Goal: Register for event/course

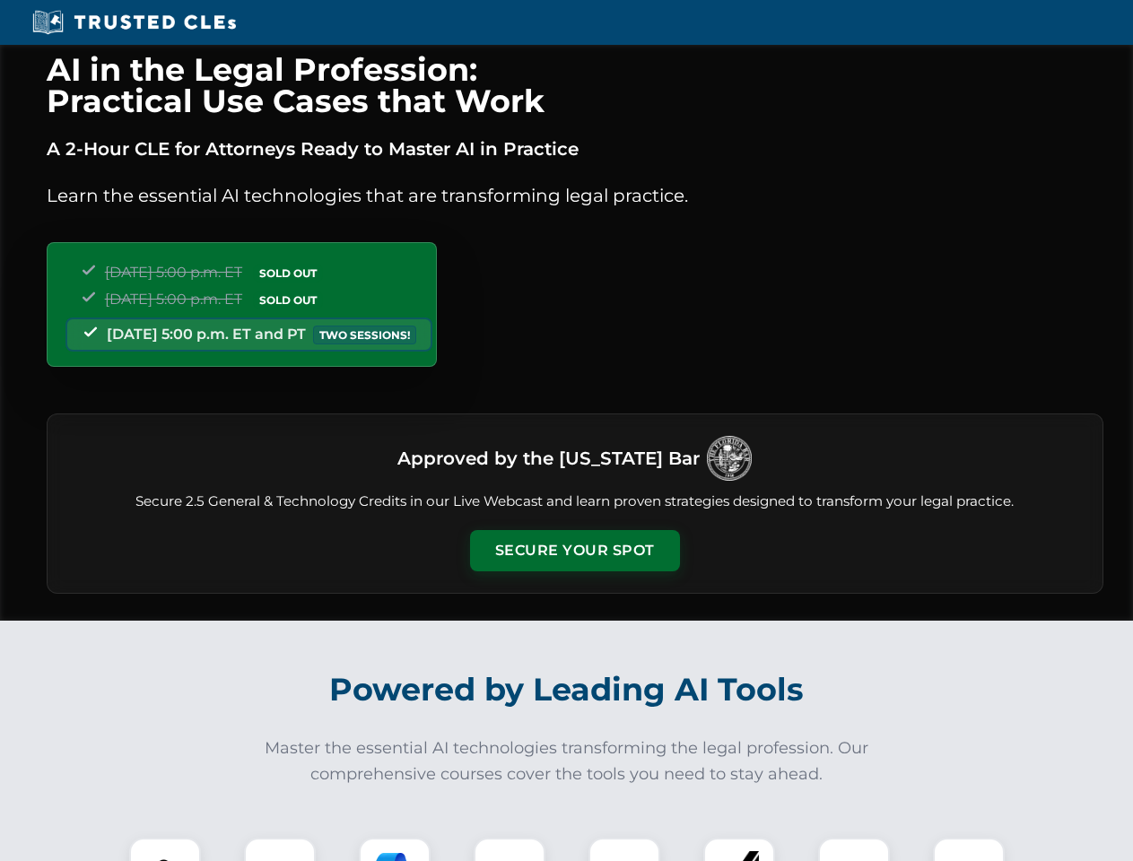
click at [574, 551] on button "Secure Your Spot" at bounding box center [575, 550] width 210 height 41
click at [165, 849] on img at bounding box center [165, 874] width 52 height 52
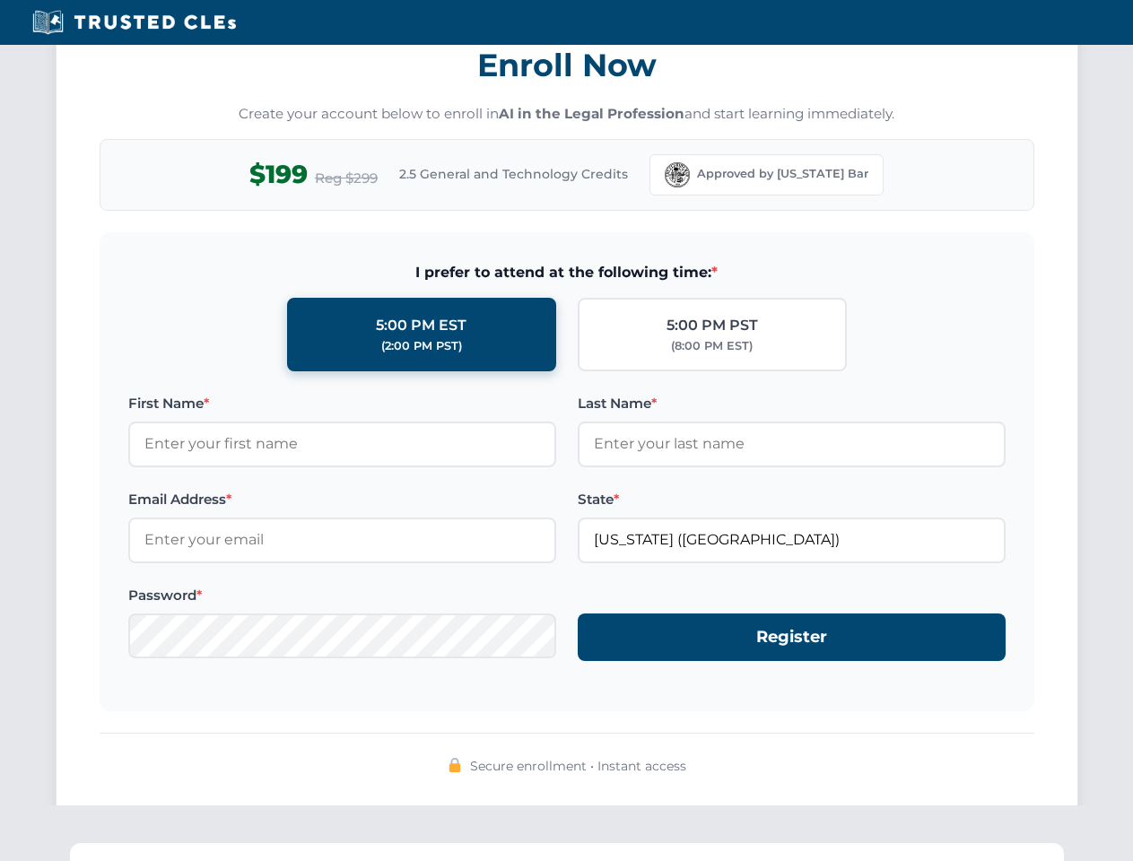
scroll to position [1761, 0]
